Goal: Task Accomplishment & Management: Complete application form

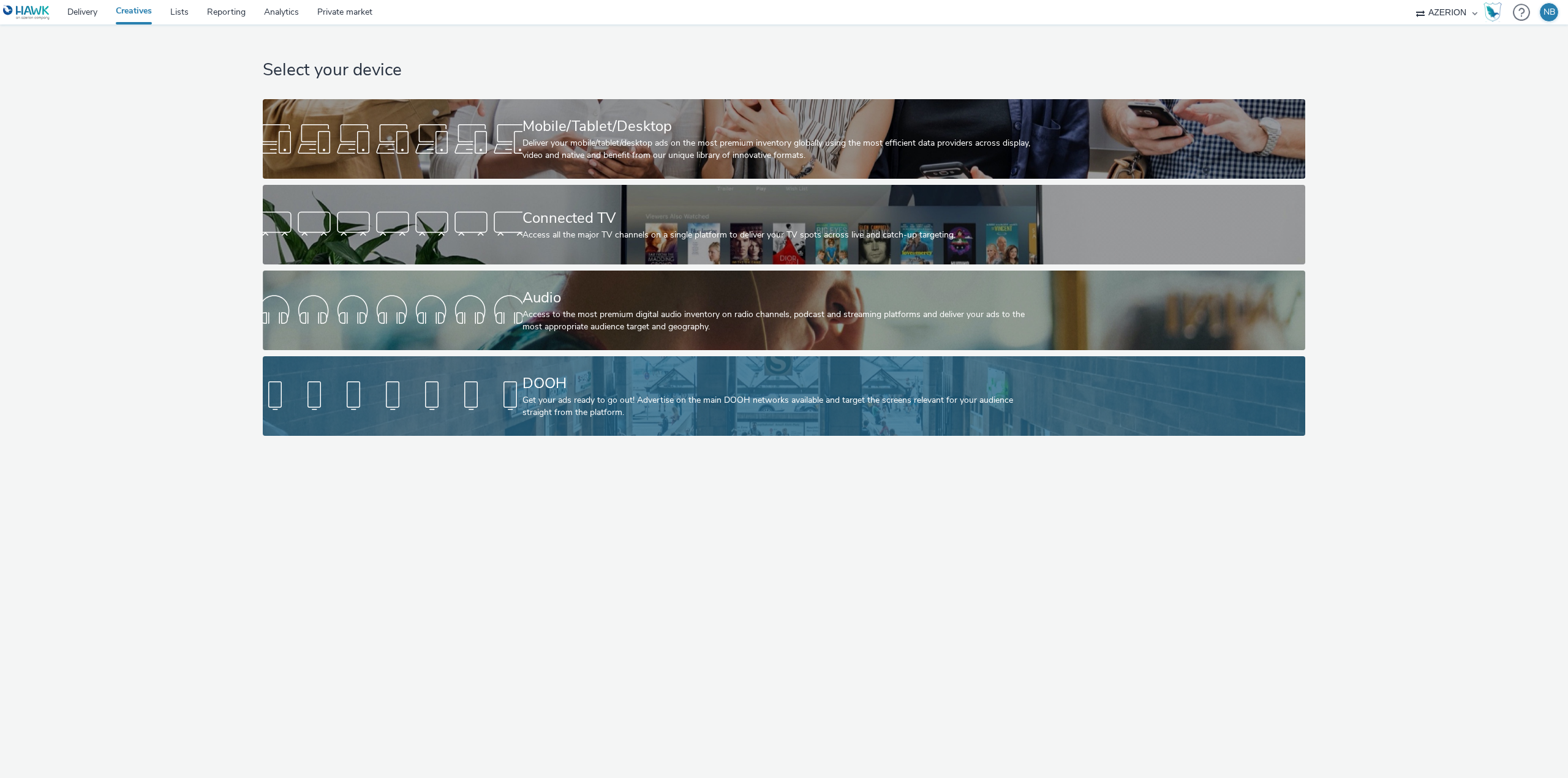
click at [786, 394] on div "Get your ads ready to go out! Advertise on the main DOOH networks available and…" at bounding box center [781, 406] width 519 height 25
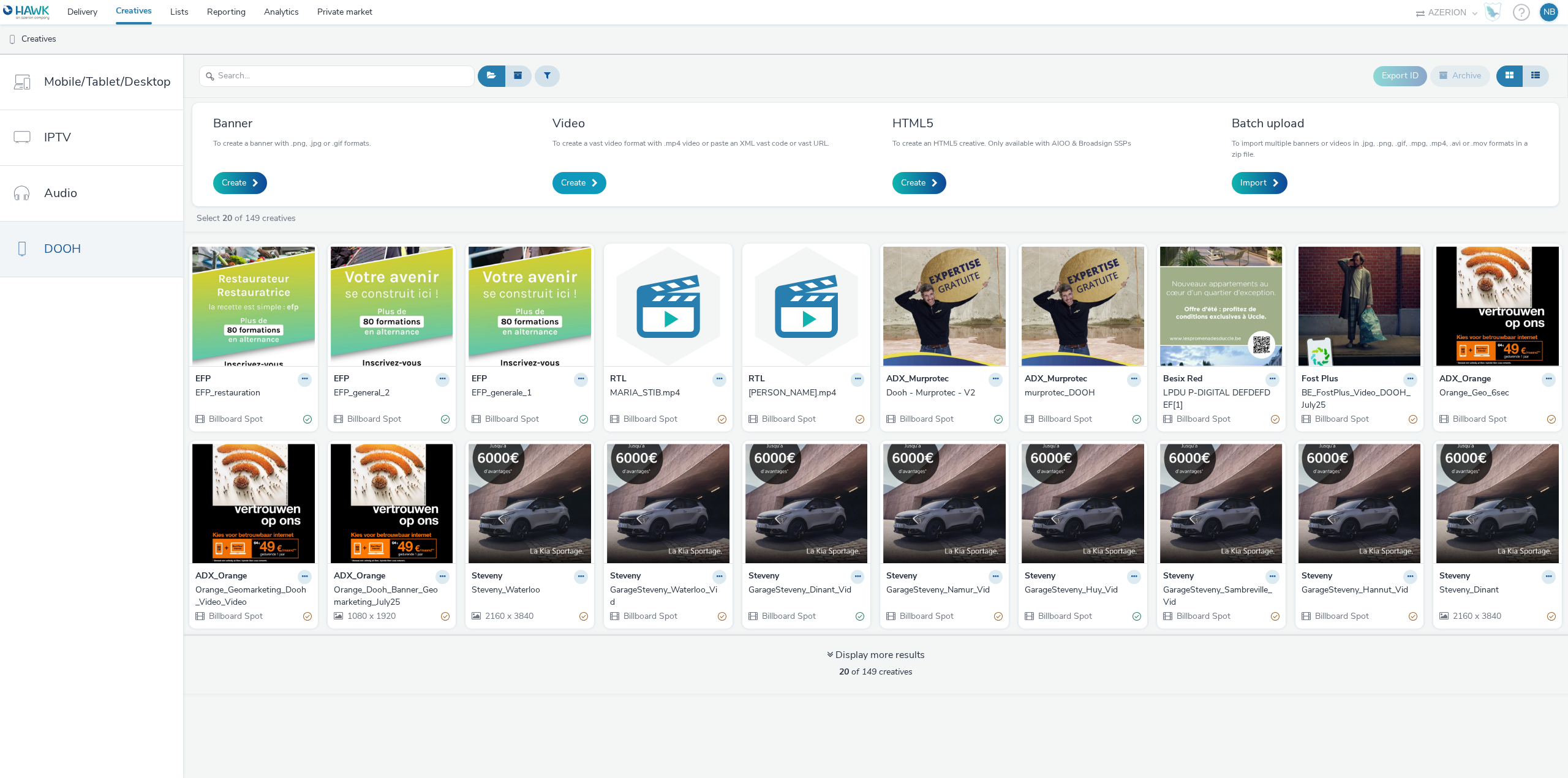
click at [587, 173] on link "Create" at bounding box center [579, 183] width 54 height 22
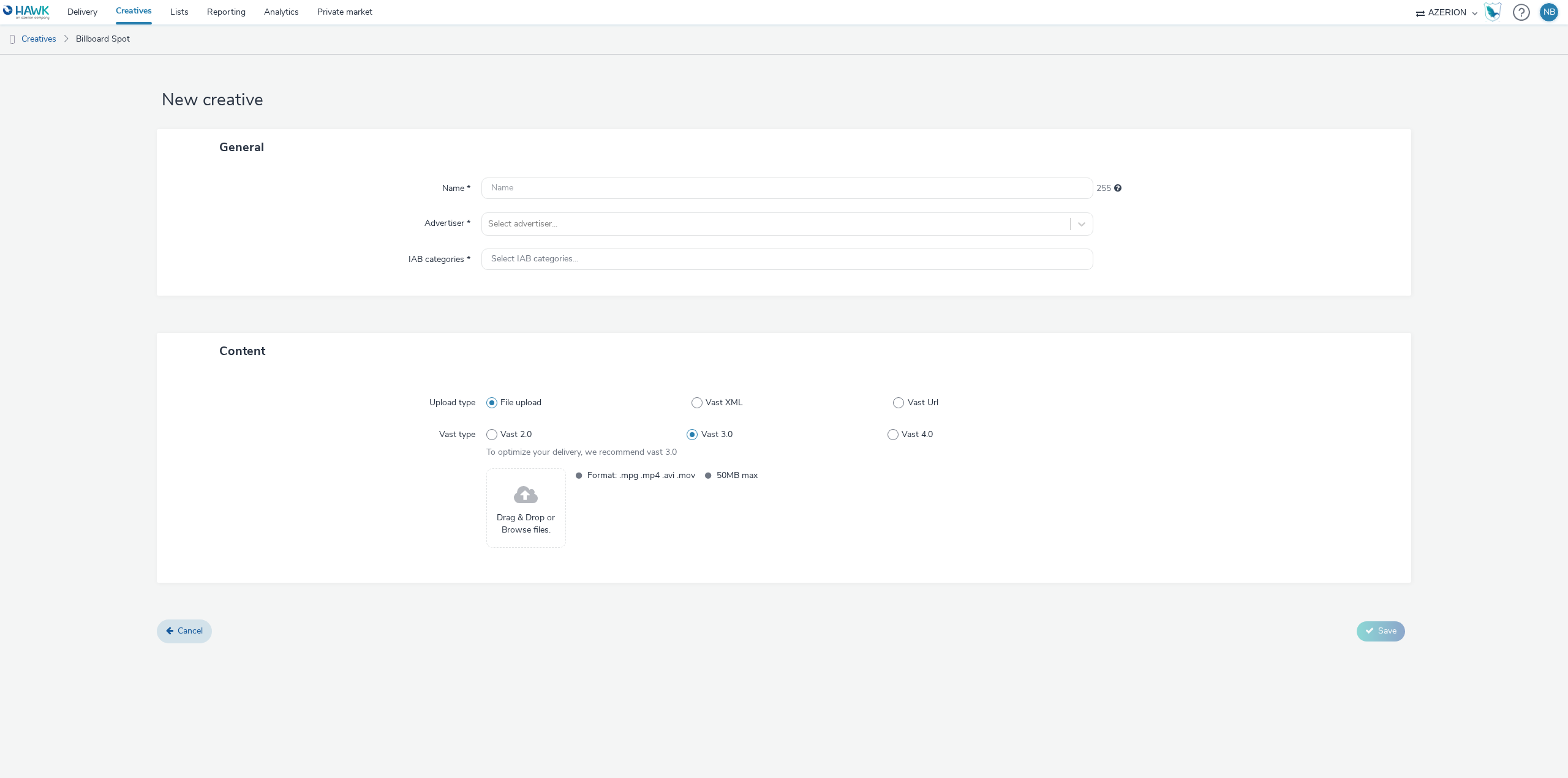
click at [526, 498] on span at bounding box center [526, 496] width 24 height 33
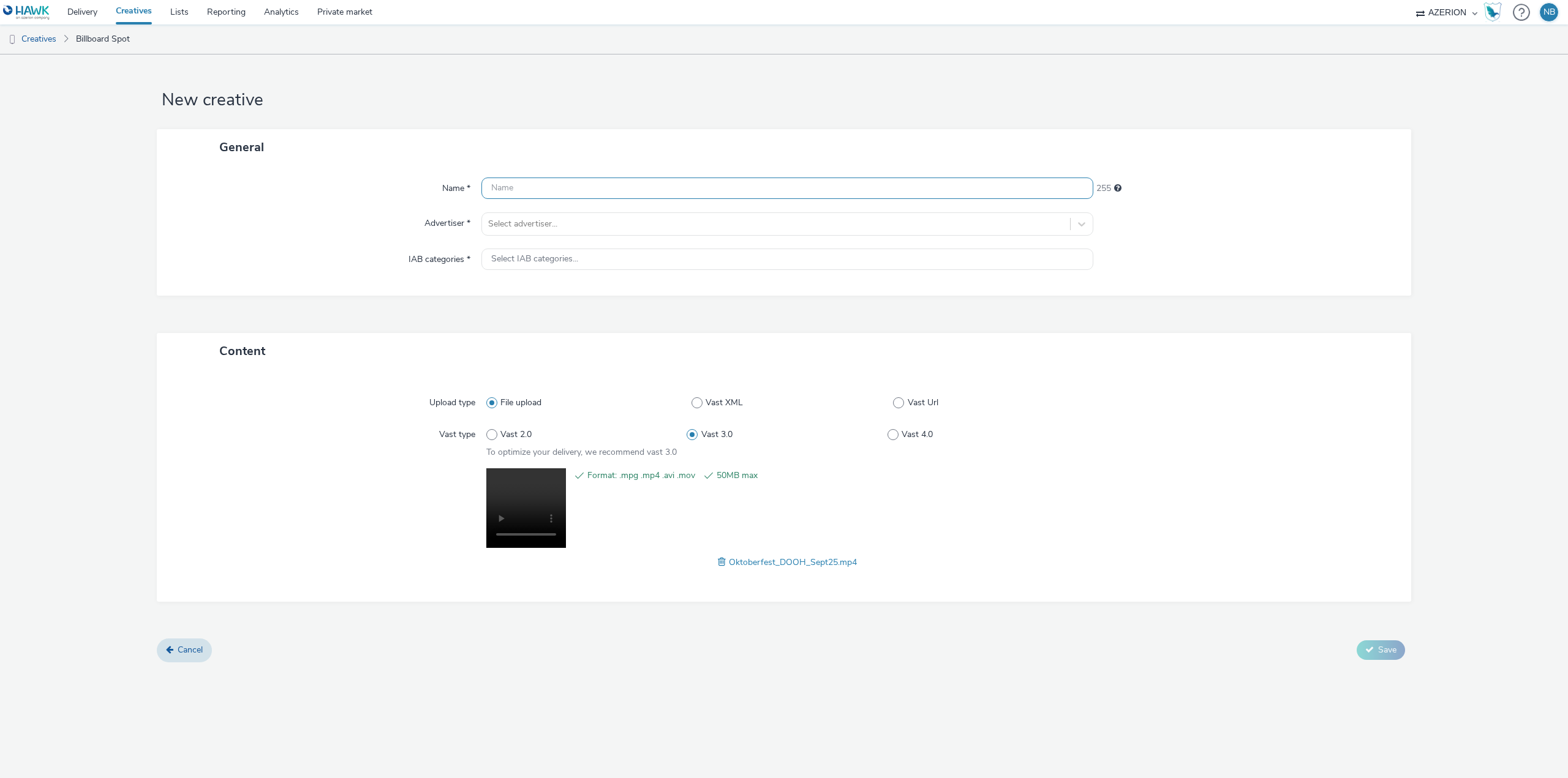
click at [587, 185] on input "text" at bounding box center [787, 188] width 612 height 22
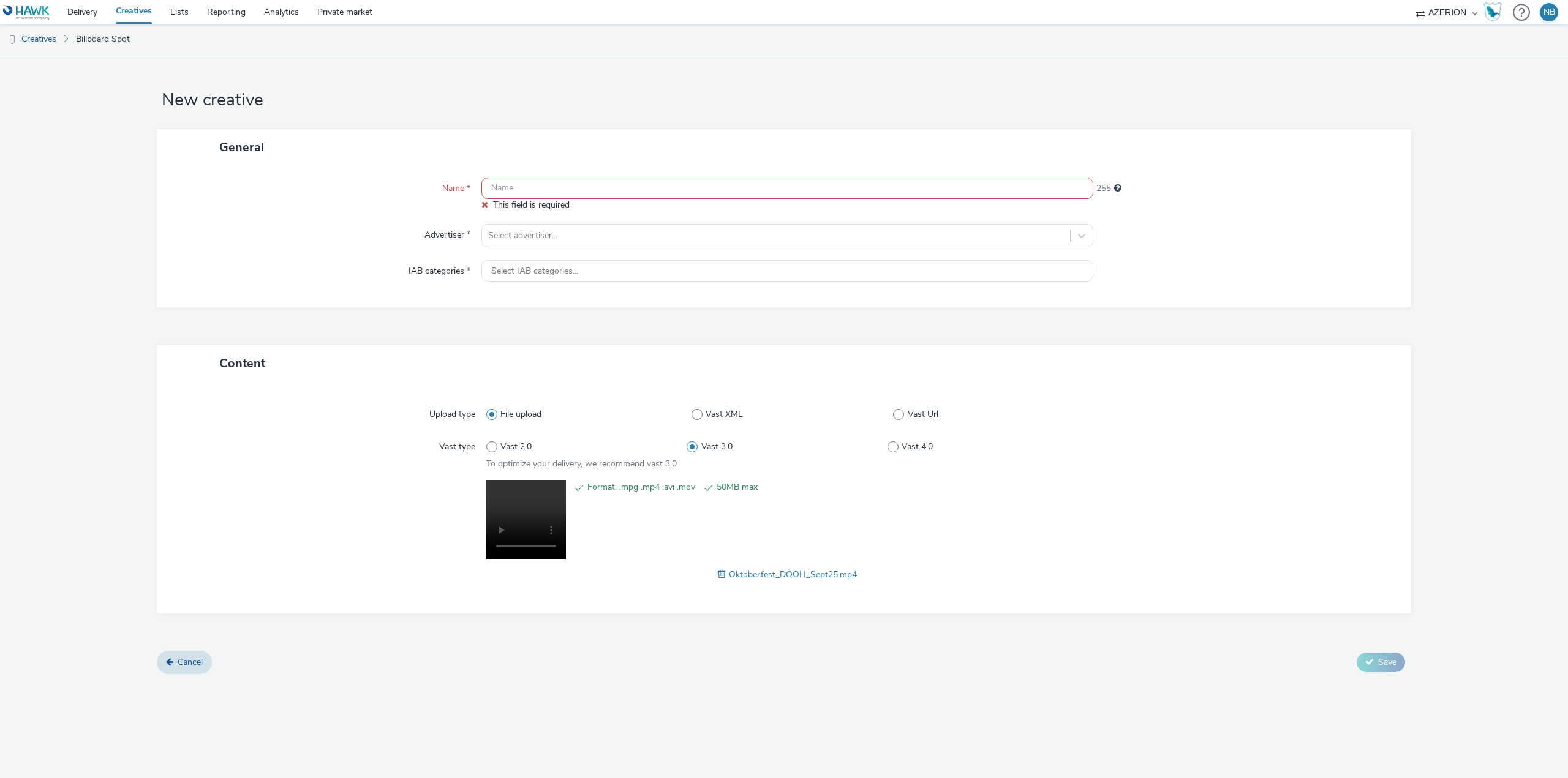
click at [579, 114] on form "New creative General Name * This field is required 255 Advertiser * Select adve…" at bounding box center [784, 369] width 1568 height 629
click at [584, 189] on input "text" at bounding box center [787, 188] width 612 height 22
paste input "Oktoberfest_DOOH_Sept25"
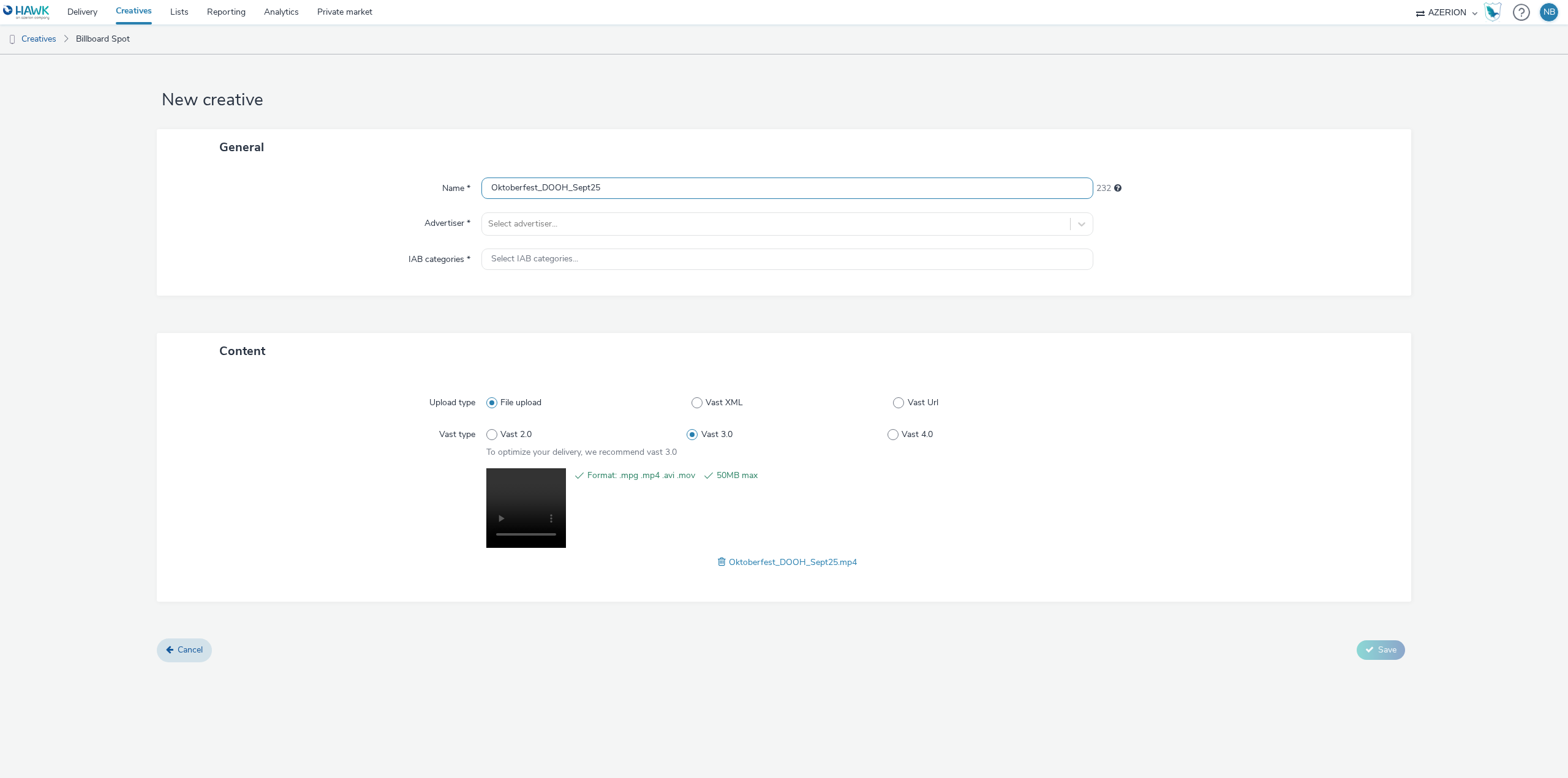
type input "Oktoberfest_DOOH_Sept25"
click at [374, 247] on div "Name * Oktoberfest_DOOH_Sept25 232 Advertiser * Select advertiser... IAB catego…" at bounding box center [784, 230] width 1254 height 130
click at [537, 217] on div at bounding box center [776, 224] width 576 height 14
type input "okto"
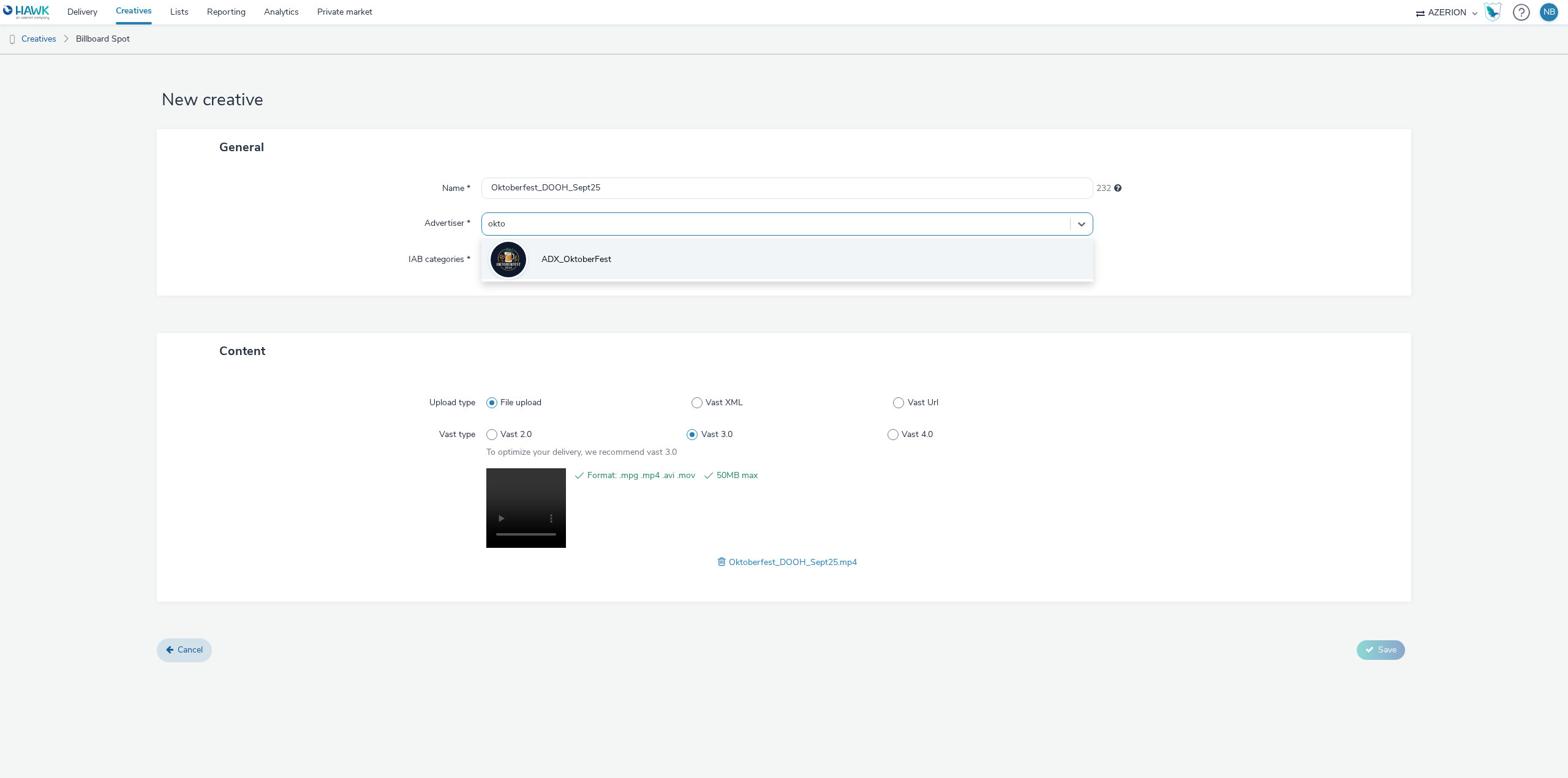
click at [558, 259] on span "ADX_OktoberFest" at bounding box center [576, 259] width 70 height 12
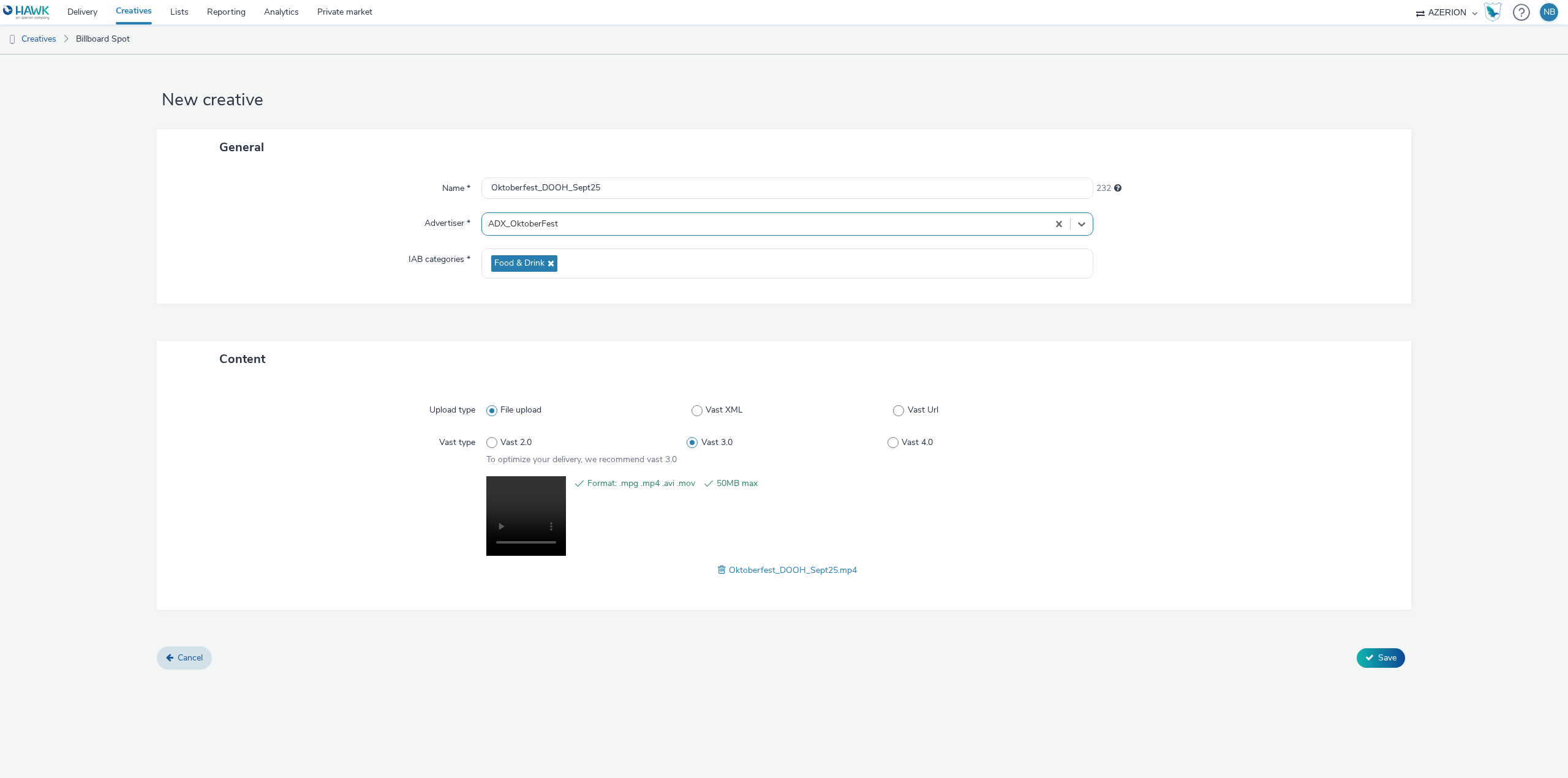
click at [756, 297] on div "Name * Oktoberfest_DOOH_Sept25 232 Advertiser * option ADX_OktoberFest, selecte…" at bounding box center [784, 234] width 1254 height 138
click at [320, 485] on div at bounding box center [333, 527] width 307 height 102
click at [1394, 664] on button "Save" at bounding box center [1380, 658] width 49 height 20
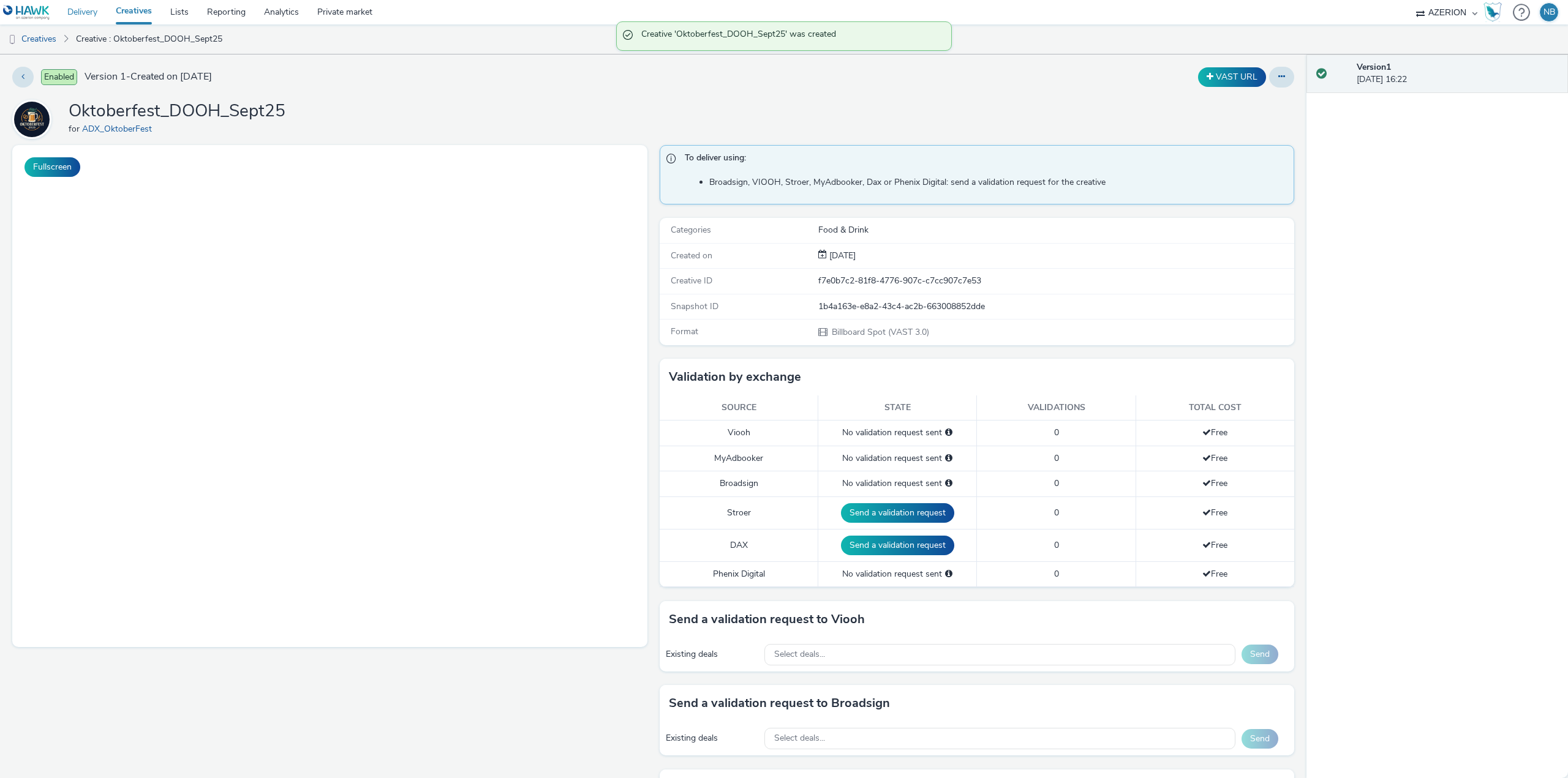
click at [98, 26] on link "Creative : Oktoberfest_DOOH_Sept25" at bounding box center [149, 39] width 158 height 30
click at [98, 14] on link "Delivery" at bounding box center [82, 12] width 49 height 25
